Goal: Information Seeking & Learning: Learn about a topic

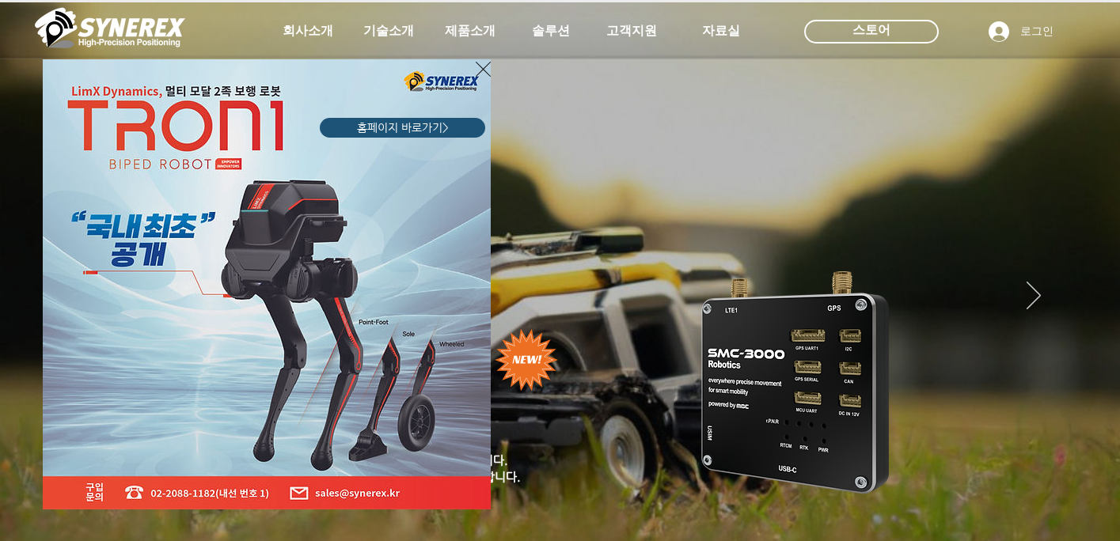
click at [1014, 290] on div "LimX Dinamics" at bounding box center [560, 270] width 1120 height 541
click at [1025, 290] on div "LimX Dinamics" at bounding box center [560, 270] width 1120 height 541
click at [1033, 287] on div "LimX Dinamics" at bounding box center [560, 270] width 1120 height 541
click at [1039, 286] on div "LimX Dinamics" at bounding box center [560, 270] width 1120 height 541
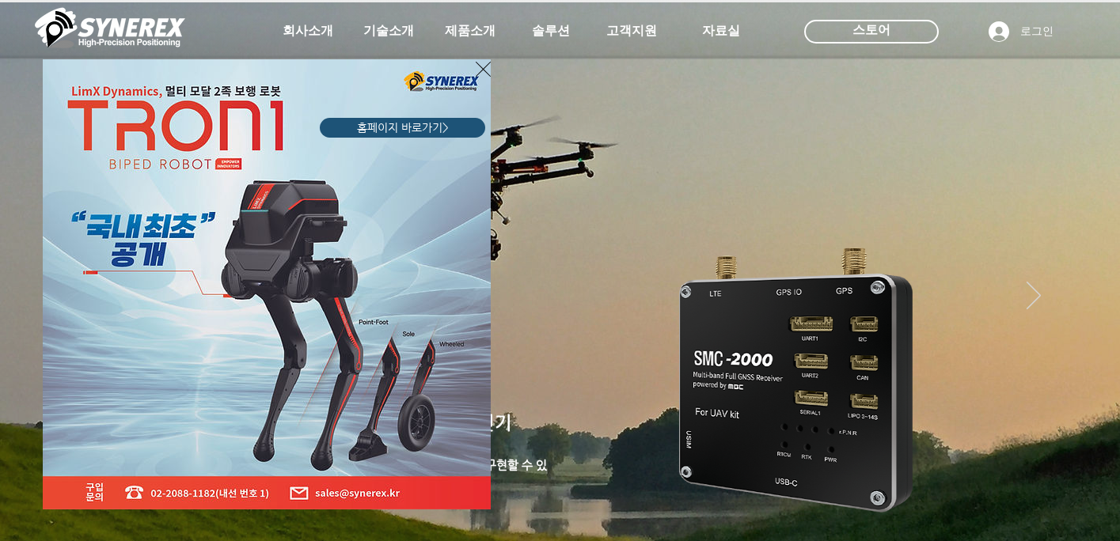
click at [1083, 159] on div "LimX Dinamics" at bounding box center [560, 270] width 1120 height 541
click at [476, 74] on icon "사이트로 돌아가기" at bounding box center [483, 69] width 15 height 20
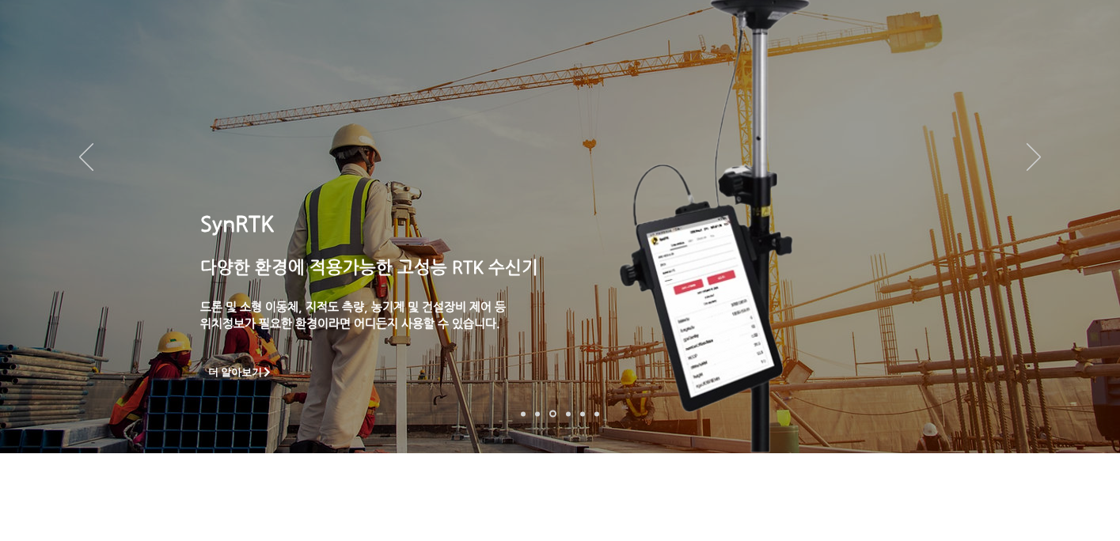
scroll to position [79, 0]
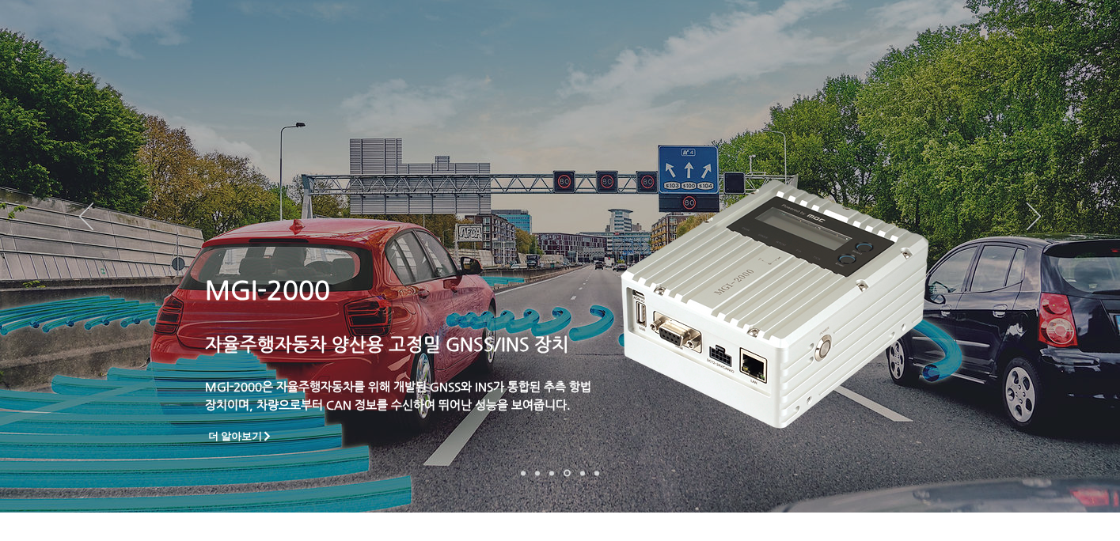
click at [787, 324] on img "슬라이드쇼" at bounding box center [777, 298] width 322 height 274
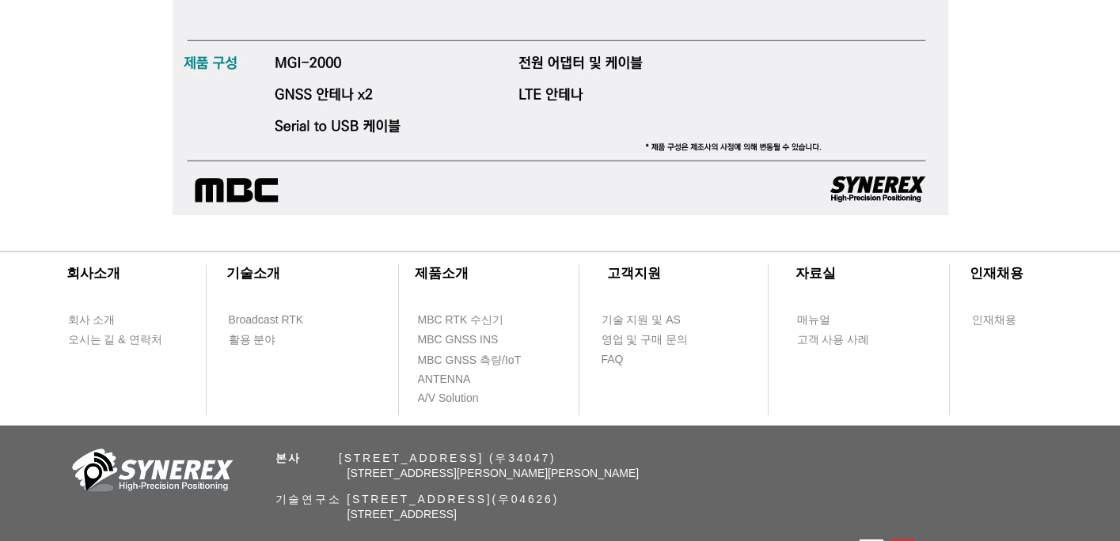
scroll to position [5381, 0]
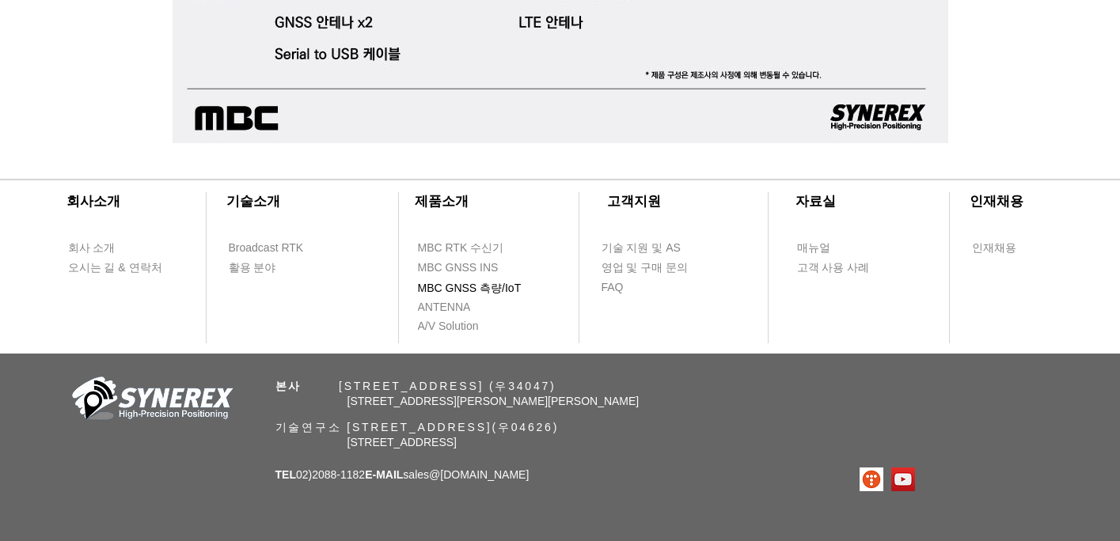
click at [469, 289] on span "MBC GNSS 측량/IoT" at bounding box center [470, 289] width 104 height 16
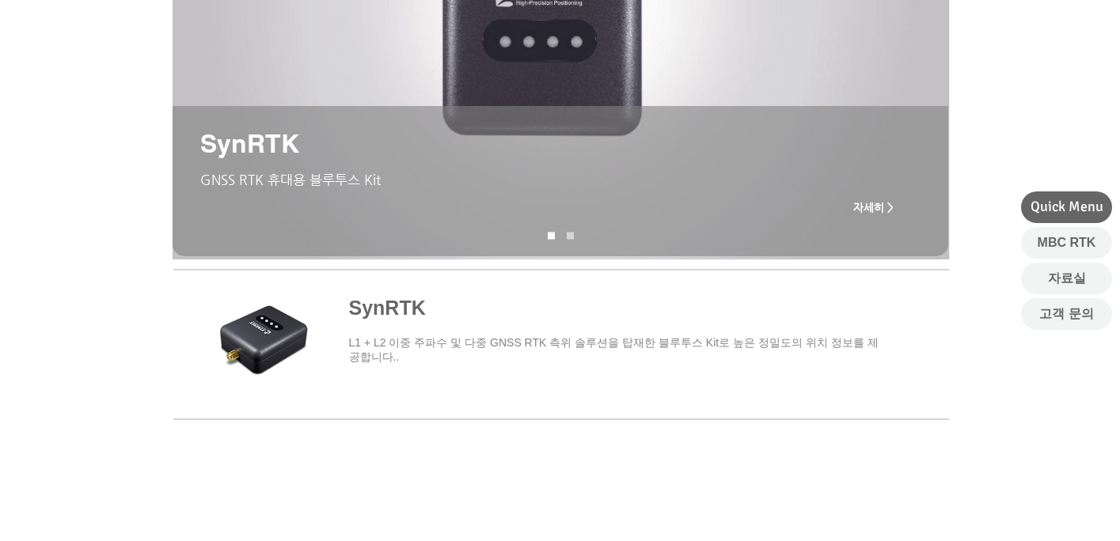
scroll to position [237, 0]
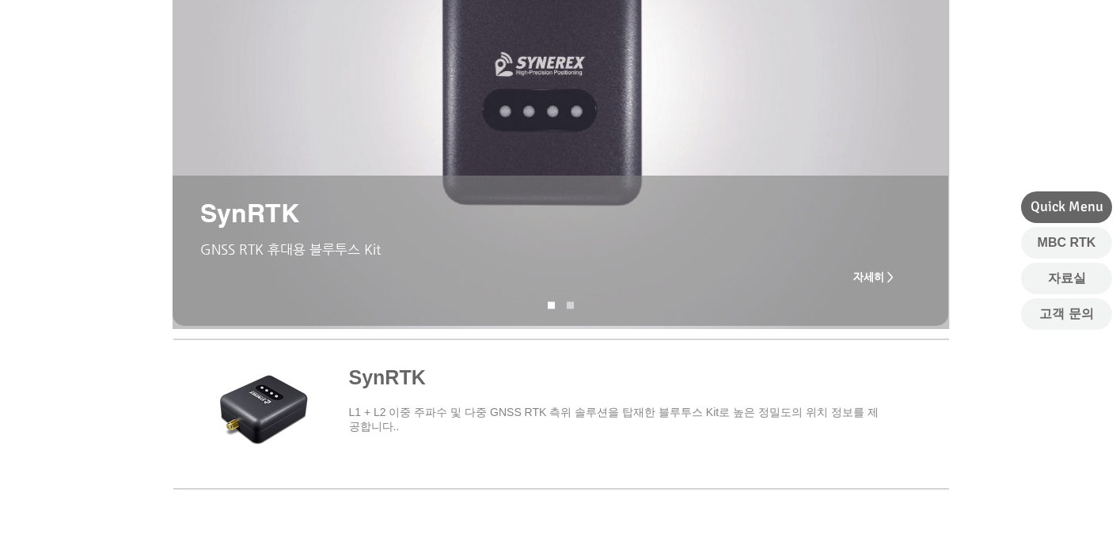
click at [872, 278] on span "자세히 >" at bounding box center [873, 277] width 40 height 13
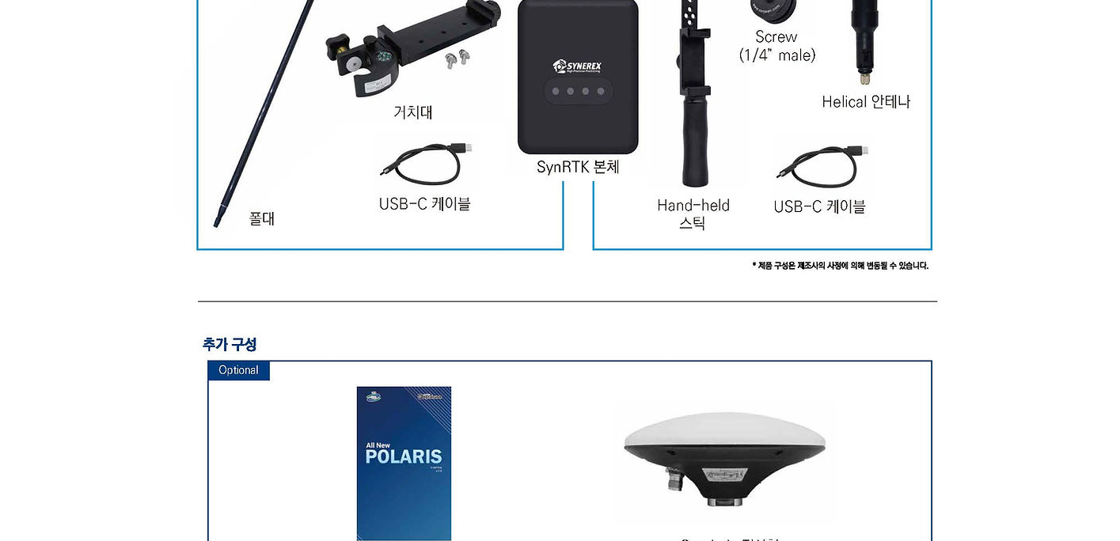
scroll to position [4511, 0]
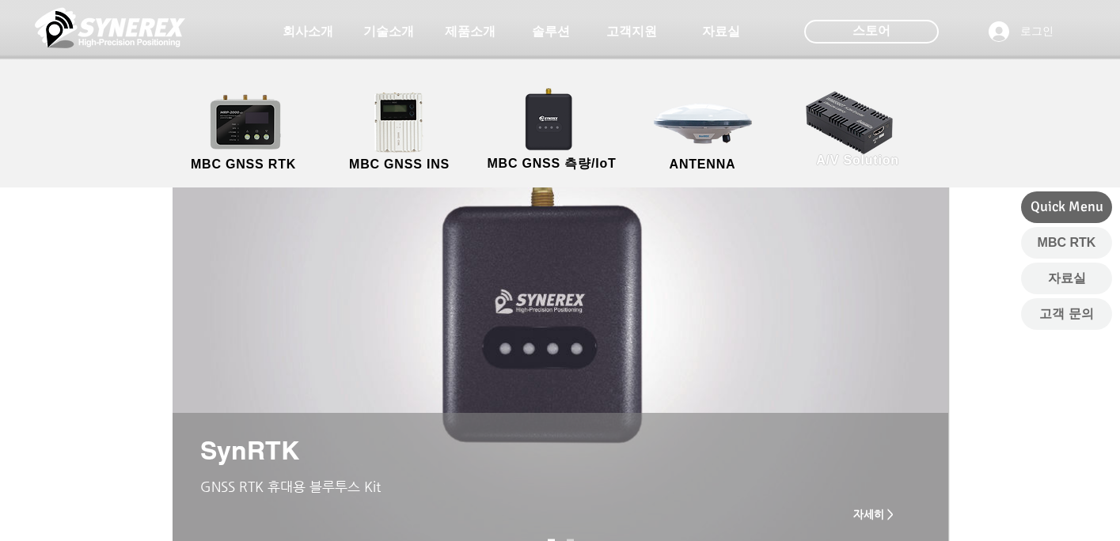
click at [869, 124] on link "A/V Solution" at bounding box center [858, 128] width 142 height 83
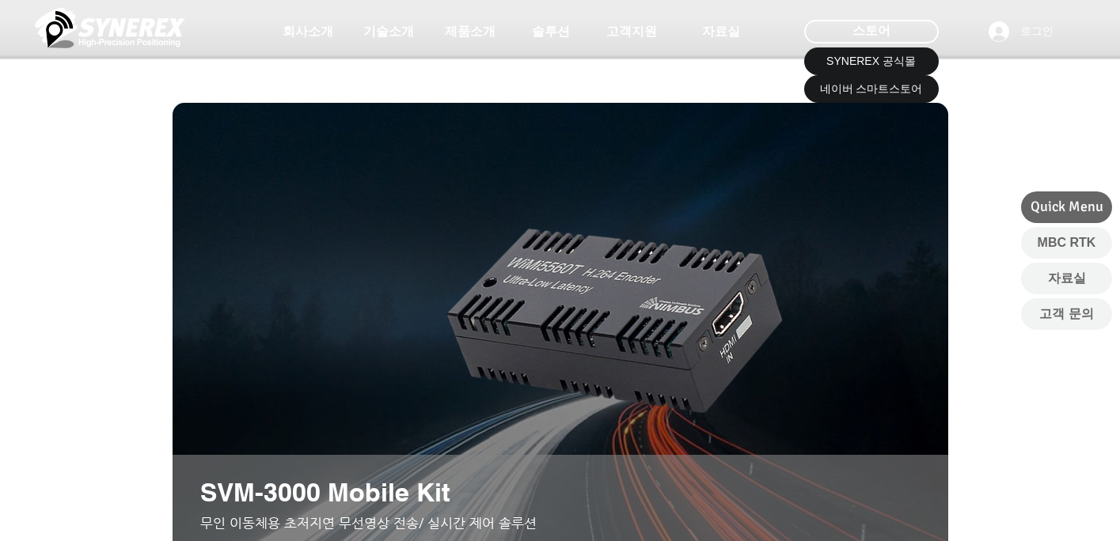
click at [366, 275] on img "슬라이드쇼" at bounding box center [560, 356] width 775 height 506
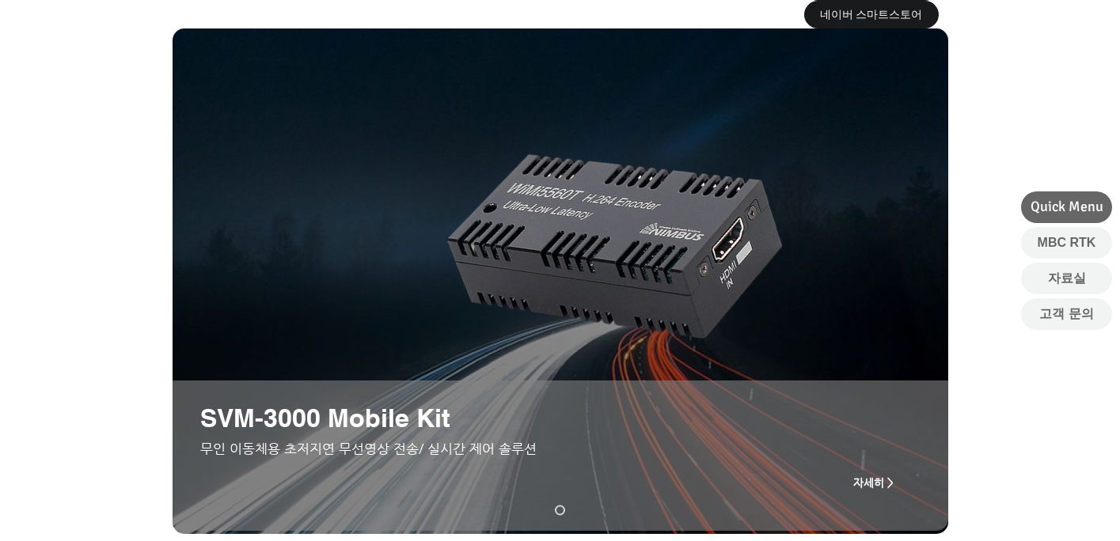
scroll to position [79, 0]
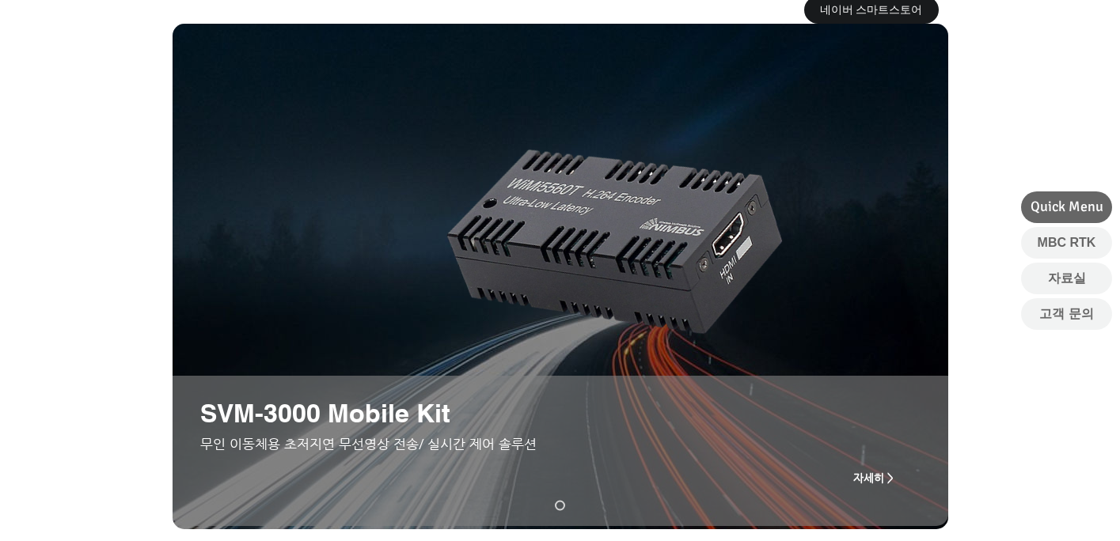
click at [123, 89] on div at bounding box center [560, 38] width 1120 height 234
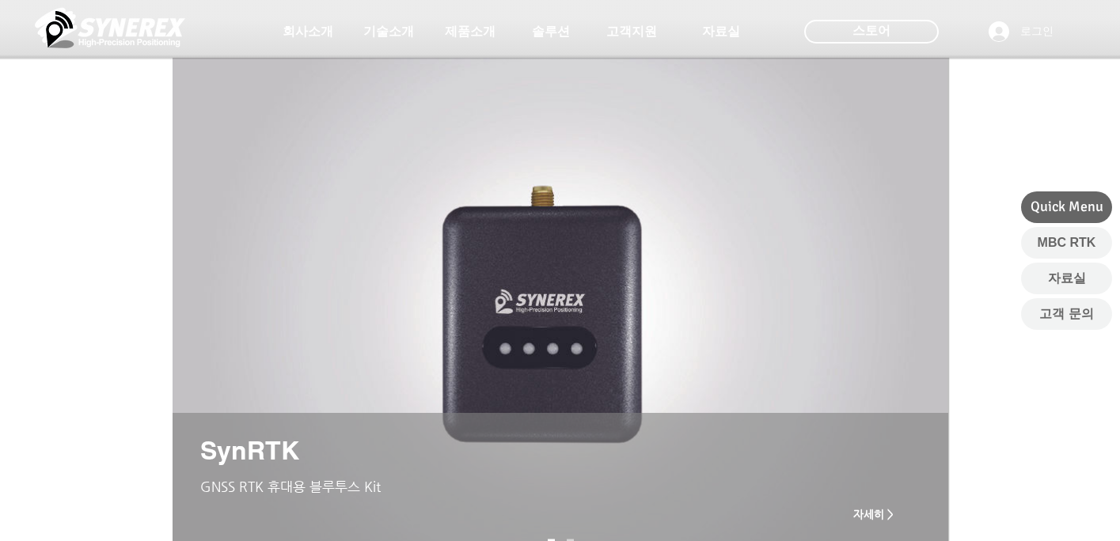
drag, startPoint x: 898, startPoint y: 226, endPoint x: 868, endPoint y: 214, distance: 32.6
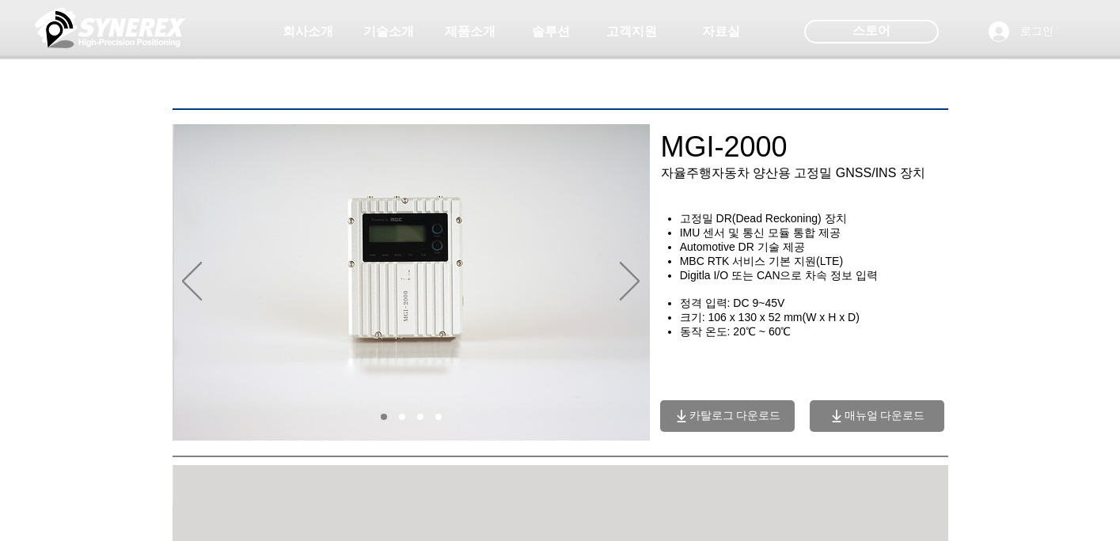
drag, startPoint x: 482, startPoint y: 169, endPoint x: 393, endPoint y: -108, distance: 290.0
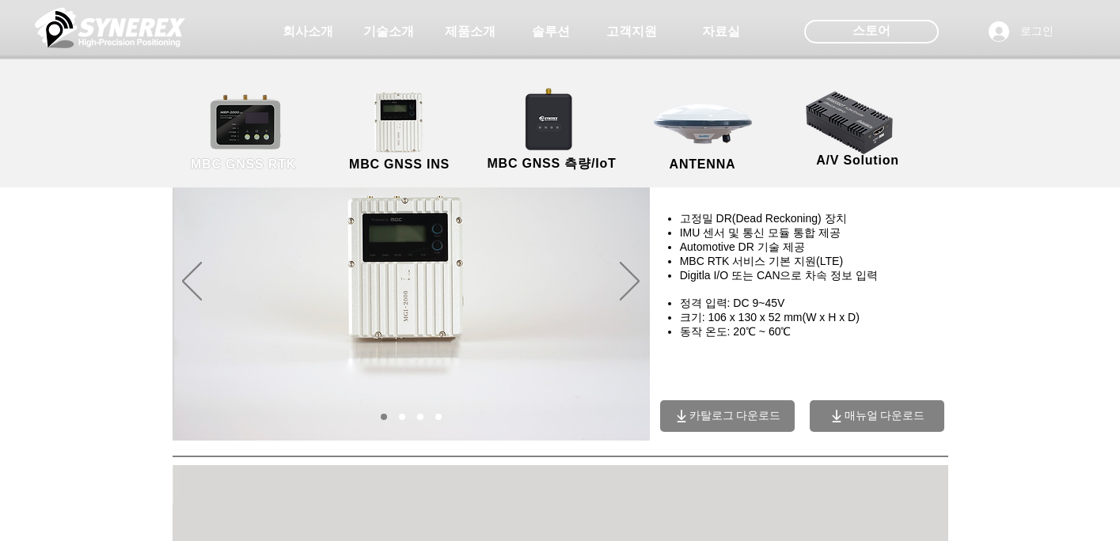
click at [245, 124] on link "MBC GNSS RTK" at bounding box center [244, 132] width 142 height 83
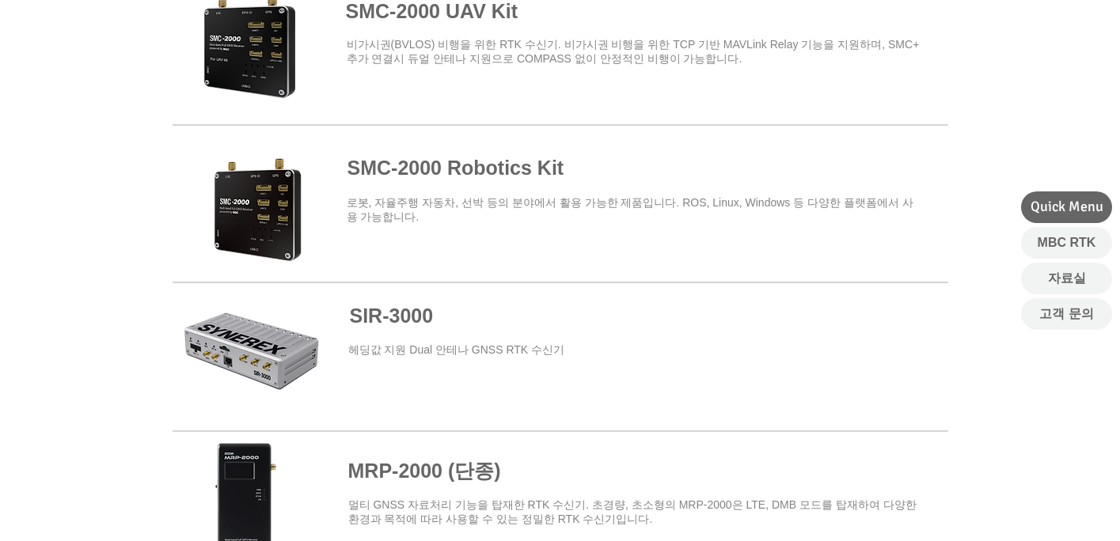
scroll to position [870, 0]
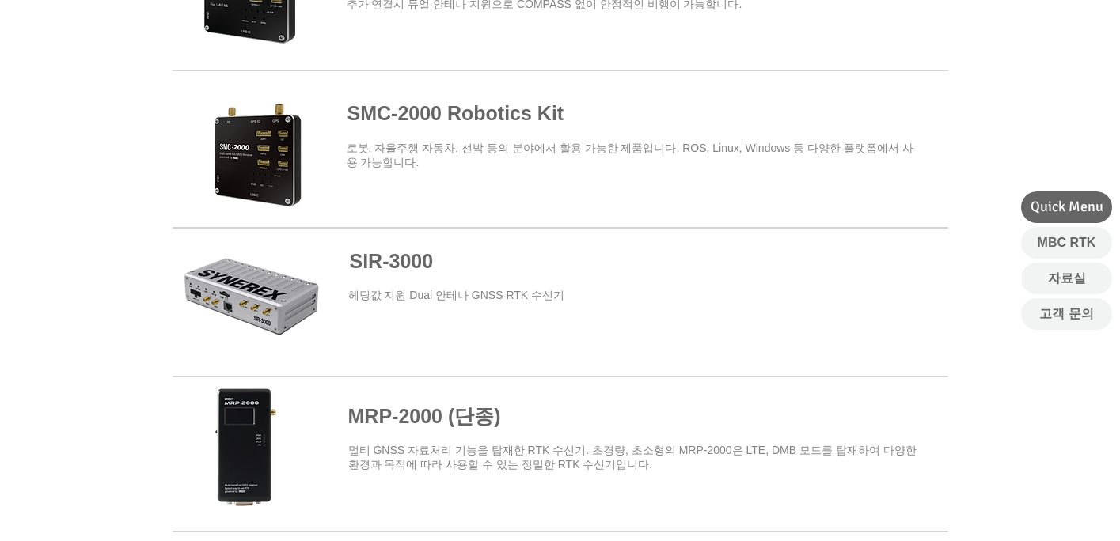
click at [285, 302] on span at bounding box center [560, 302] width 775 height 143
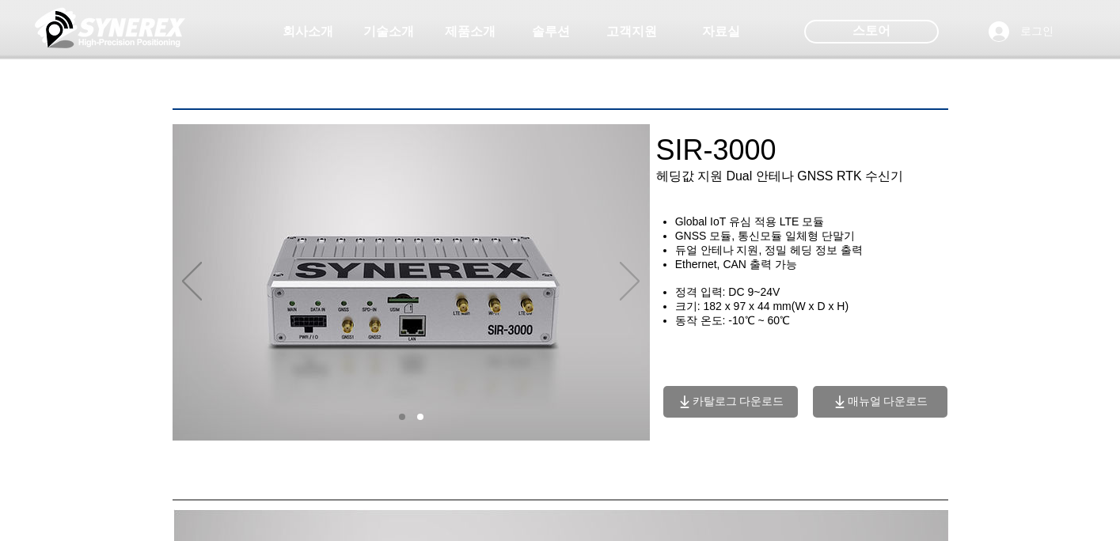
click at [631, 280] on icon "다음" at bounding box center [630, 281] width 20 height 39
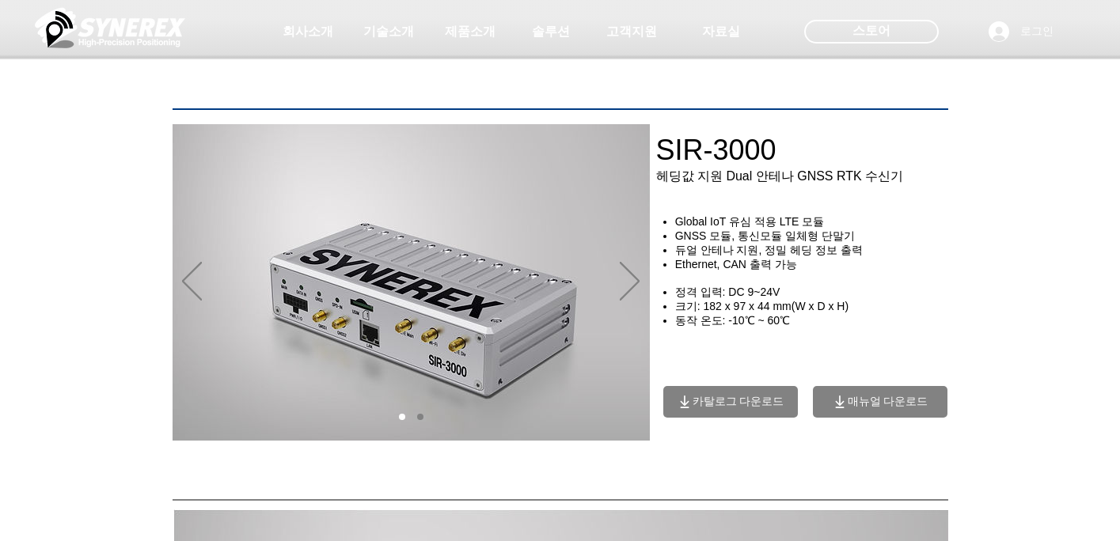
click at [110, 345] on div "main content" at bounding box center [560, 363] width 1120 height 242
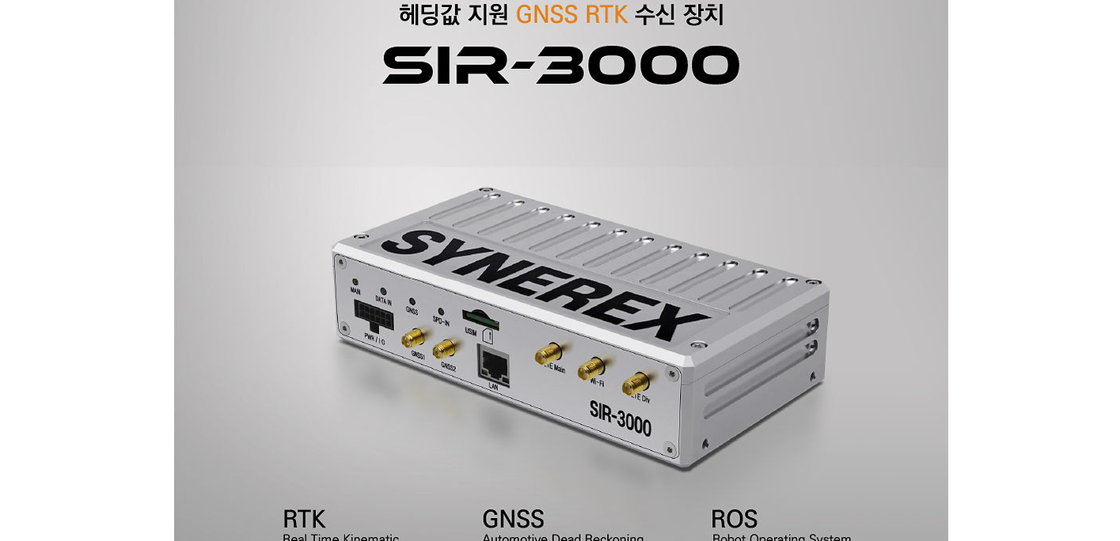
scroll to position [633, 0]
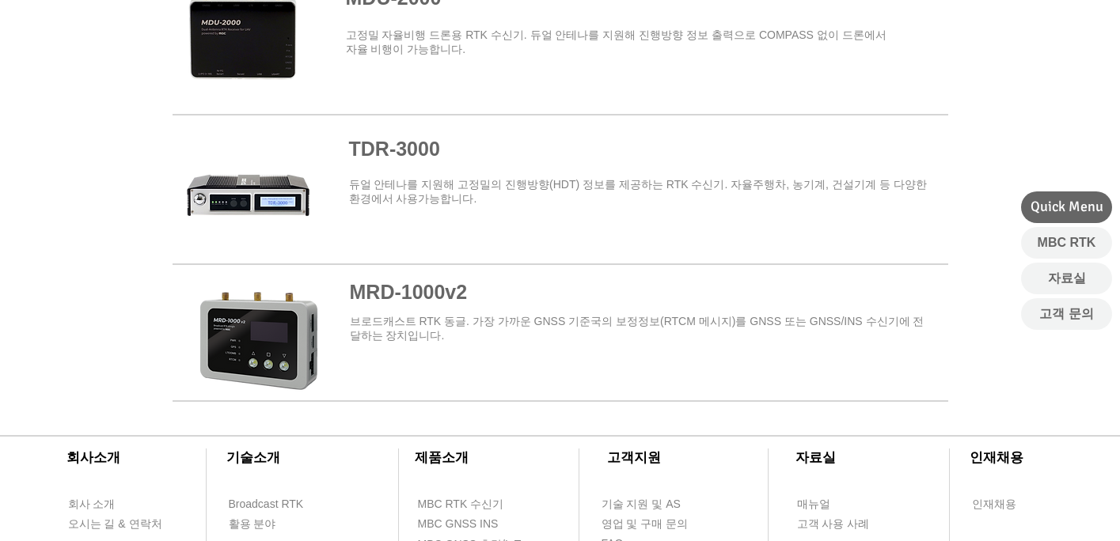
scroll to position [1899, 0]
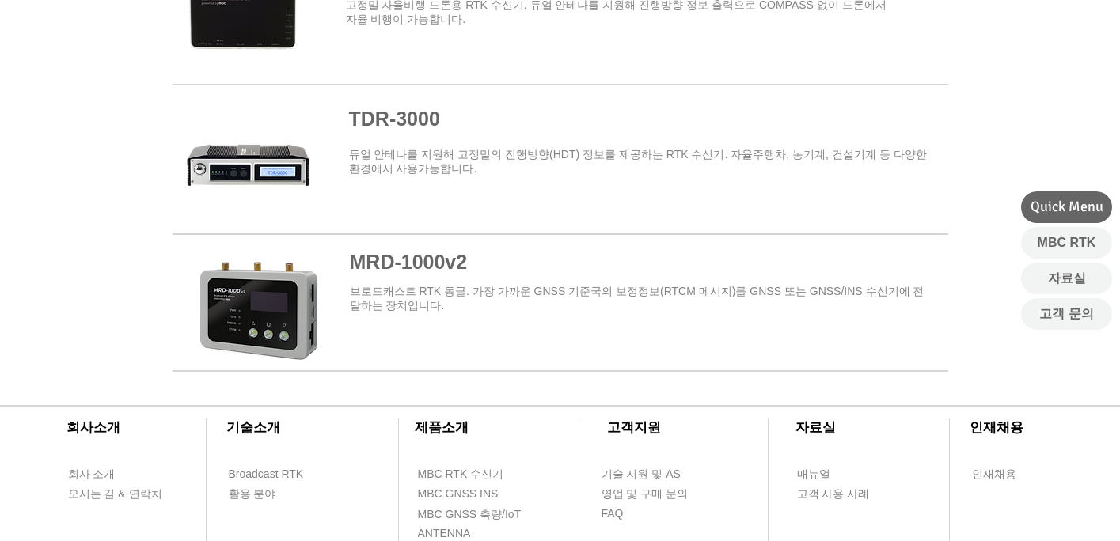
click at [397, 126] on span at bounding box center [560, 150] width 775 height 127
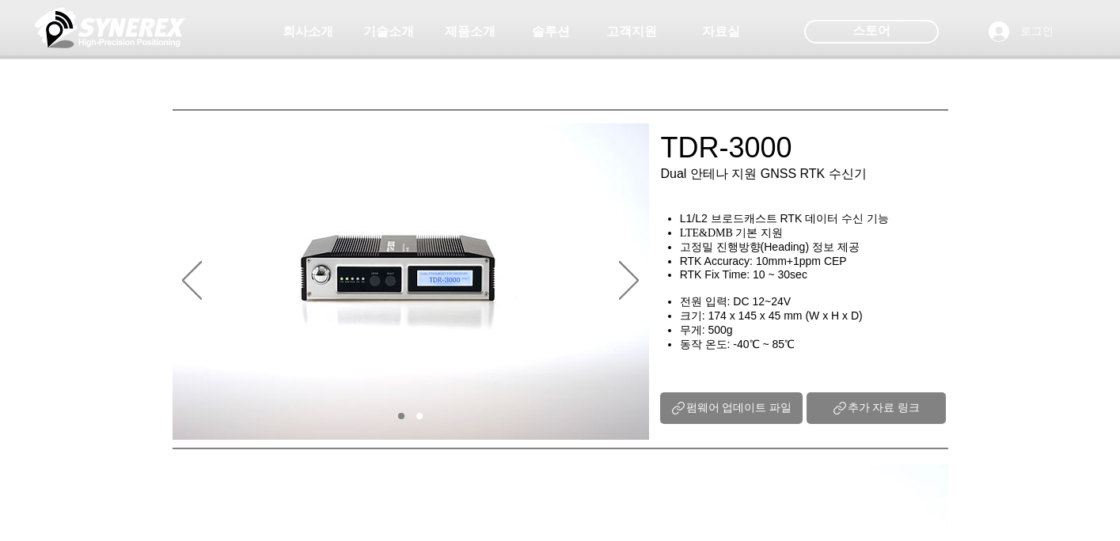
click at [612, 283] on img "슬라이드쇼" at bounding box center [411, 281] width 476 height 317
click at [623, 281] on icon "다음" at bounding box center [629, 280] width 20 height 39
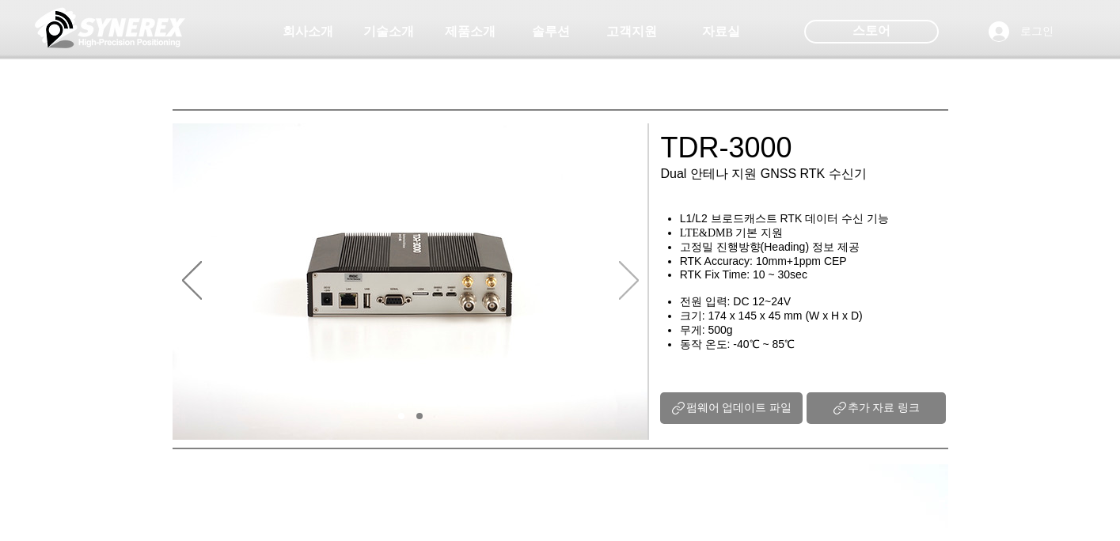
click at [631, 279] on icon "다음" at bounding box center [629, 280] width 20 height 39
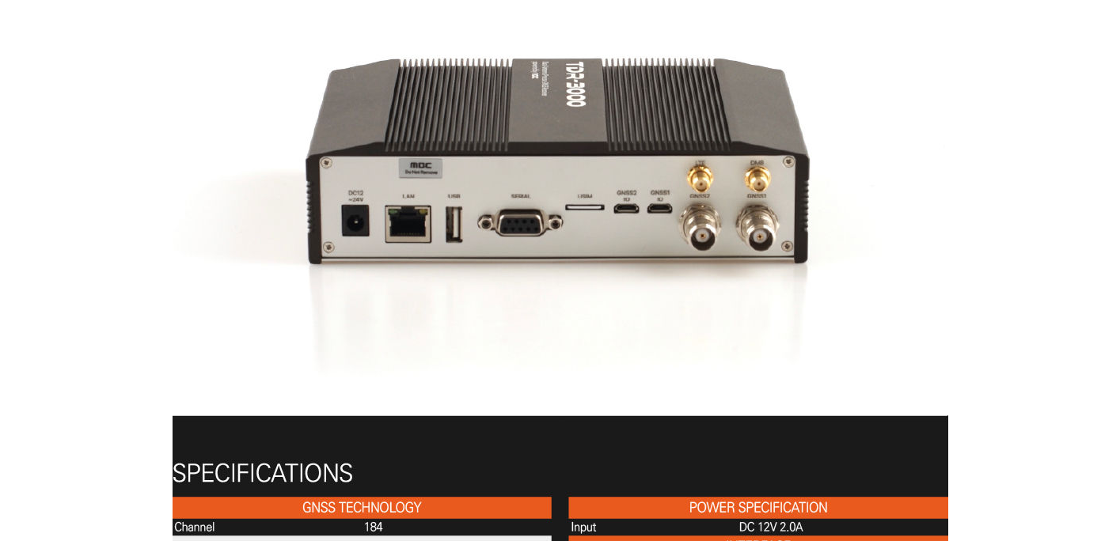
scroll to position [4590, 0]
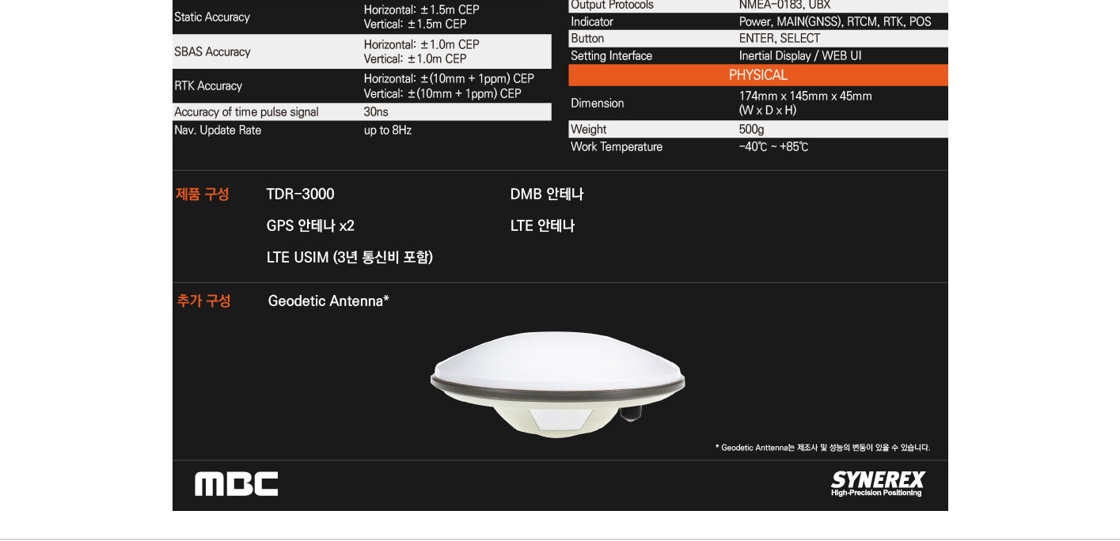
scroll to position [1899, 0]
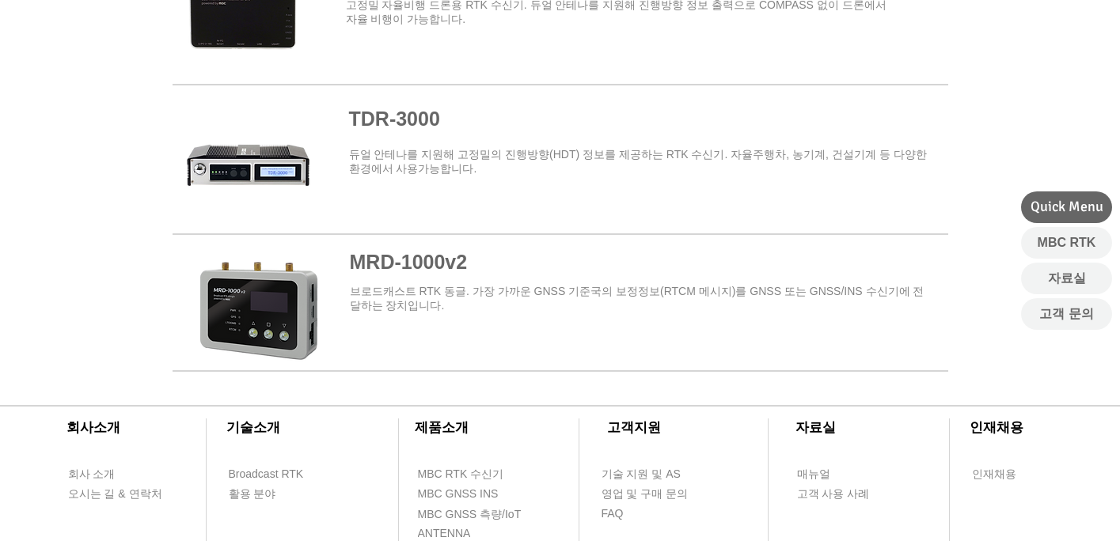
drag, startPoint x: 597, startPoint y: 233, endPoint x: 469, endPoint y: 6, distance: 259.7
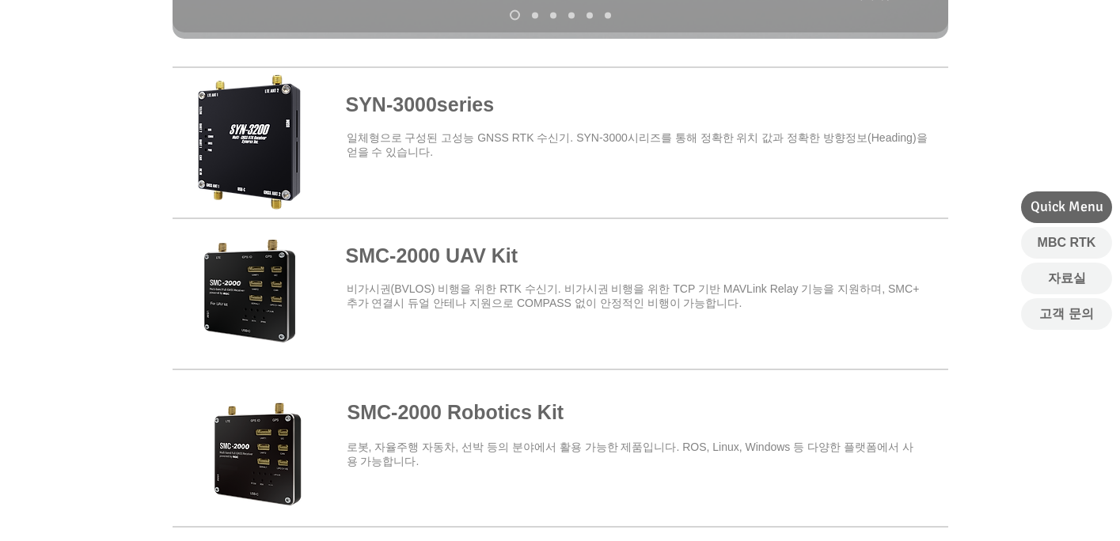
scroll to position [0, 0]
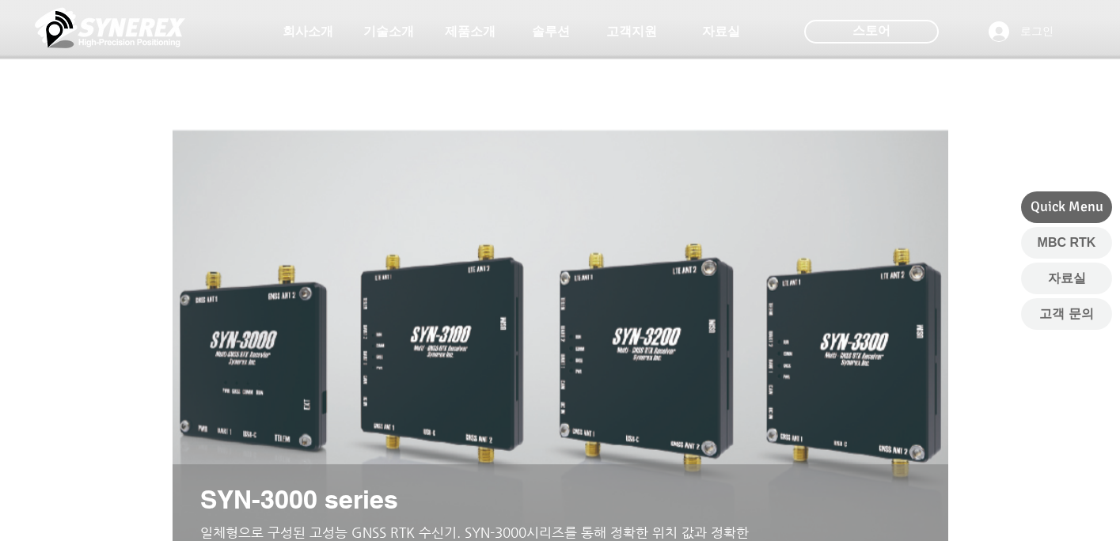
drag, startPoint x: 40, startPoint y: 317, endPoint x: 161, endPoint y: 59, distance: 285.7
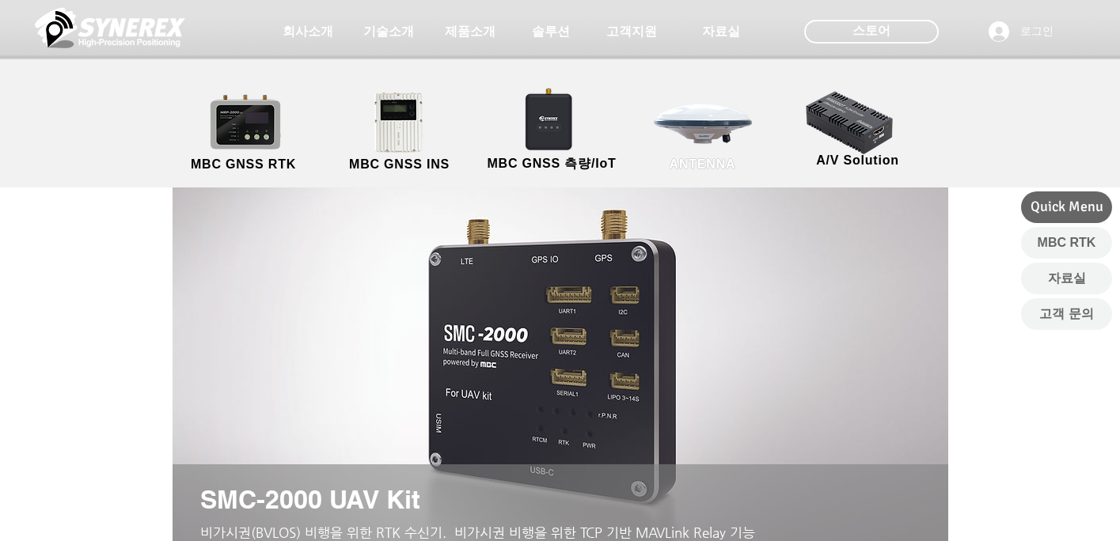
click at [730, 148] on link "ANTENNA" at bounding box center [702, 132] width 142 height 83
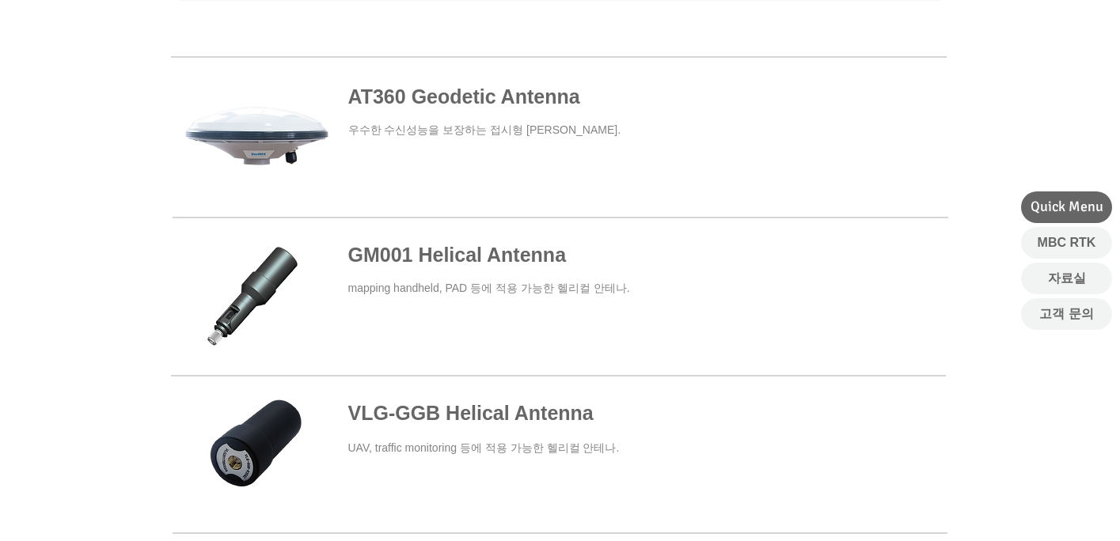
scroll to position [554, 0]
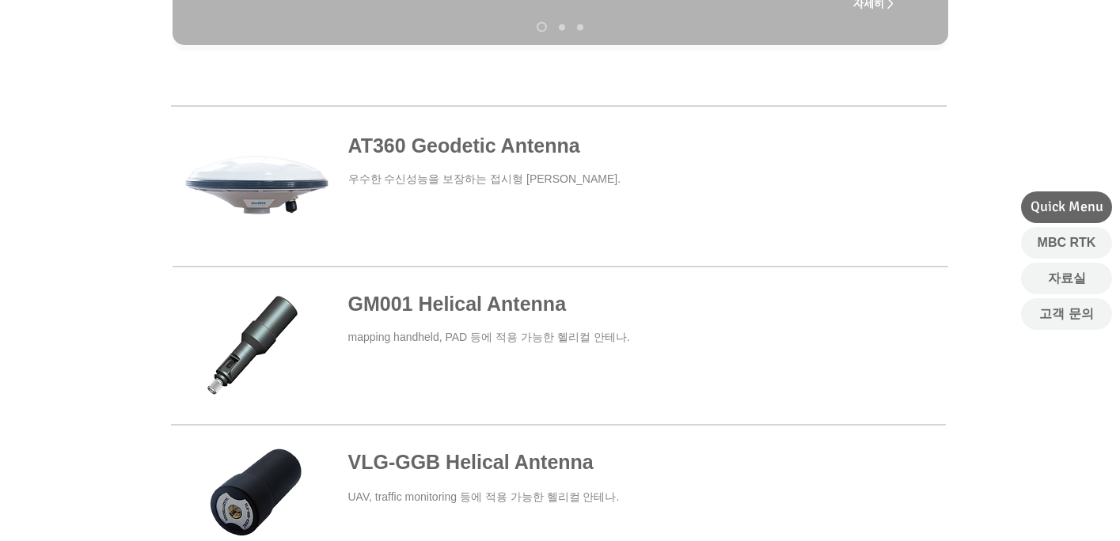
drag, startPoint x: 793, startPoint y: 352, endPoint x: 799, endPoint y: 245, distance: 107.8
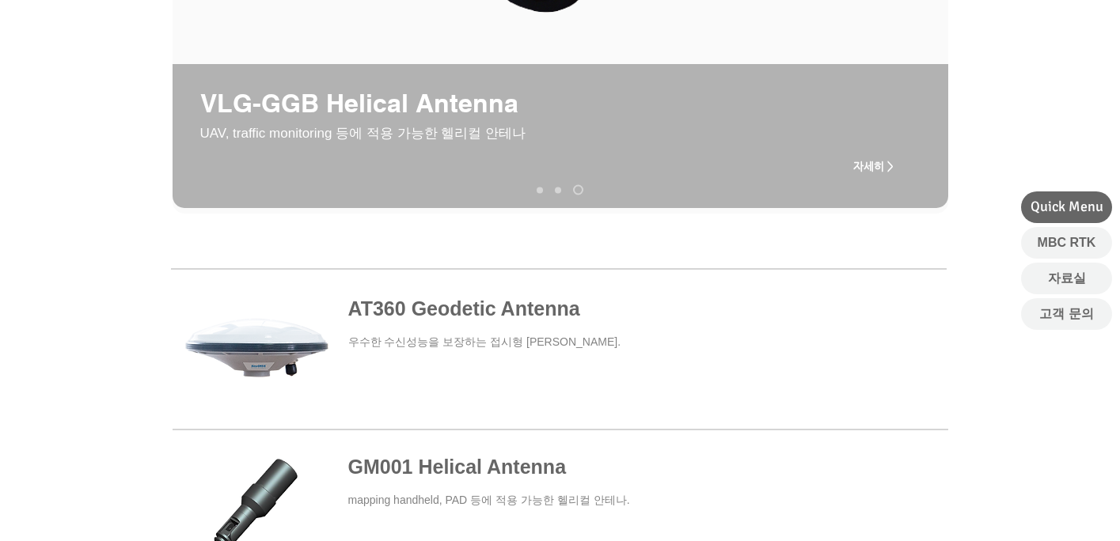
scroll to position [396, 0]
